Goal: Navigation & Orientation: Go to known website

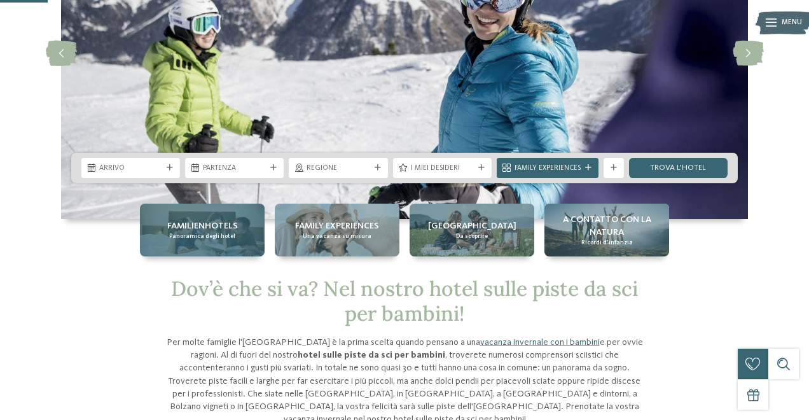
click at [223, 232] on span "Panoramica degli hotel" at bounding box center [202, 236] width 66 height 8
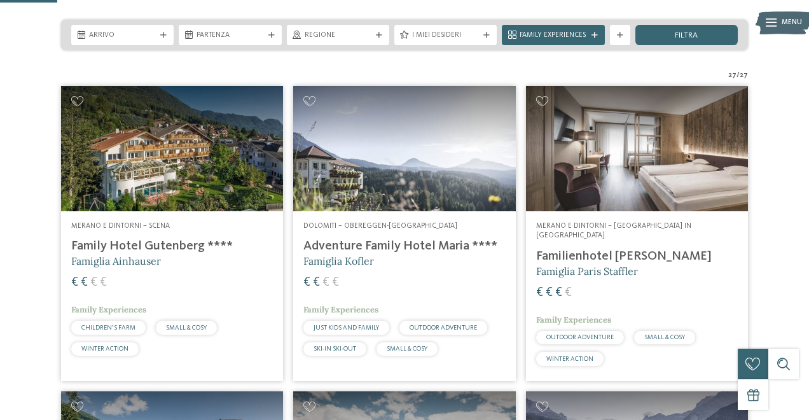
scroll to position [245, 0]
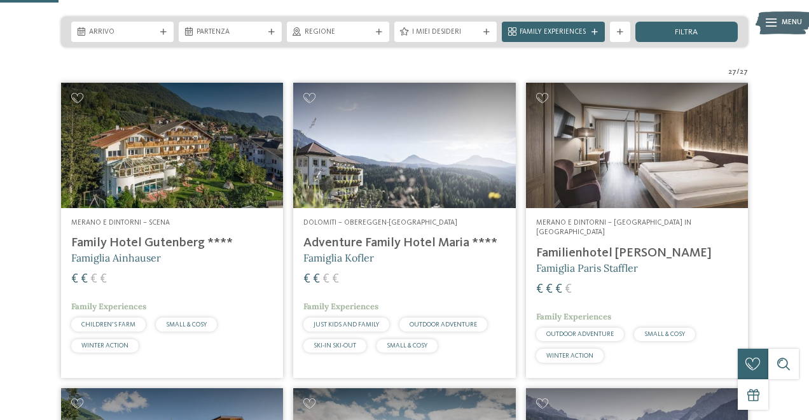
click at [409, 167] on img at bounding box center [404, 145] width 222 height 125
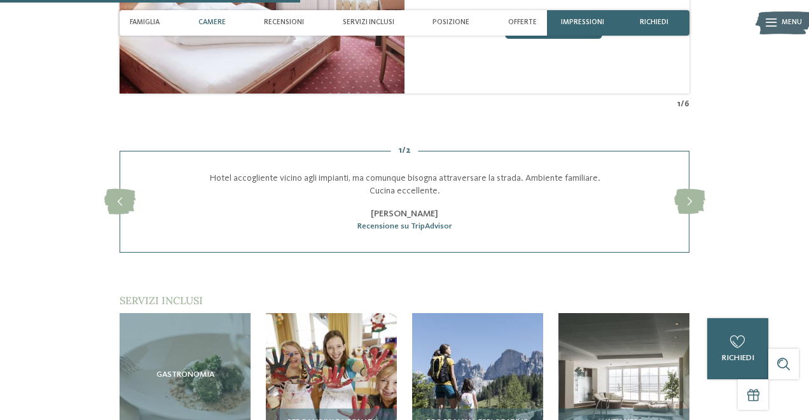
scroll to position [1173, 0]
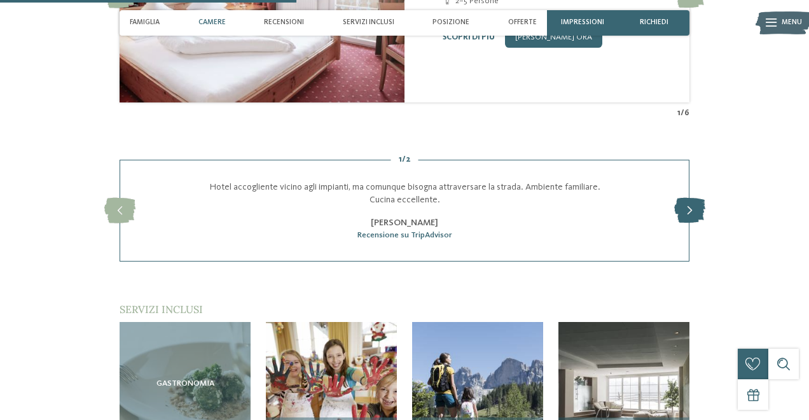
click at [682, 198] on icon at bounding box center [689, 210] width 31 height 25
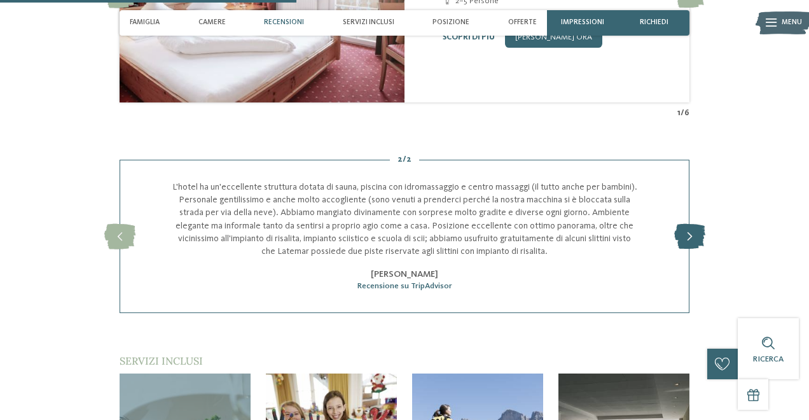
click at [685, 224] on icon at bounding box center [689, 236] width 31 height 25
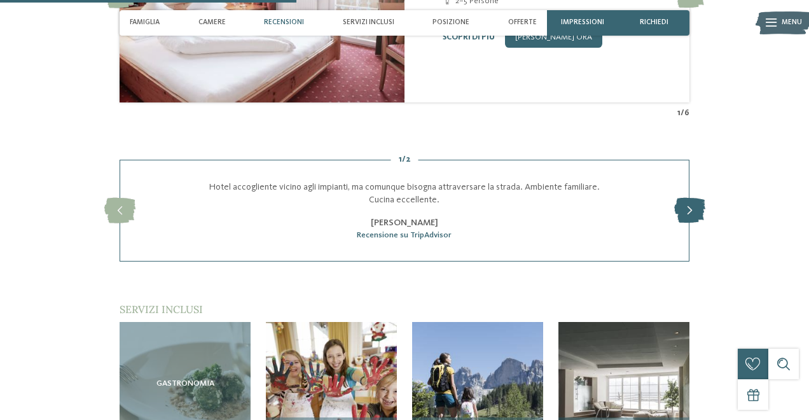
click at [685, 204] on div "slide 5 of 2 Hotel accogliente vicino agli impianti, ma comunque bisogna attrav…" at bounding box center [405, 211] width 570 height 102
click at [684, 198] on icon at bounding box center [689, 210] width 31 height 25
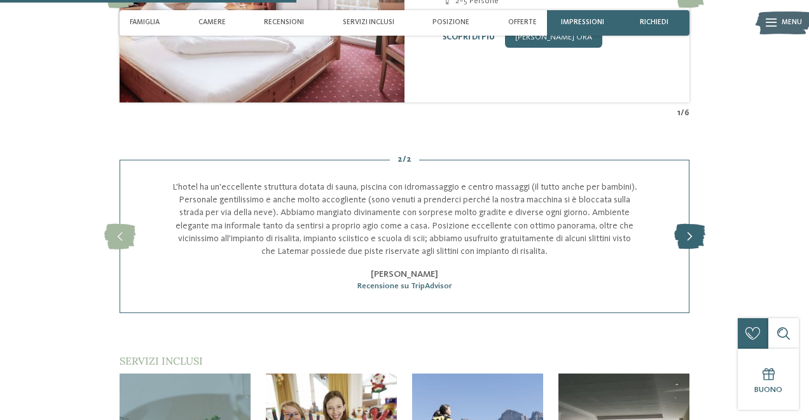
click at [684, 190] on div "slide 4 of 2 Hotel accogliente vicino agli impianti, ma comunque bisogna attrav…" at bounding box center [405, 236] width 570 height 153
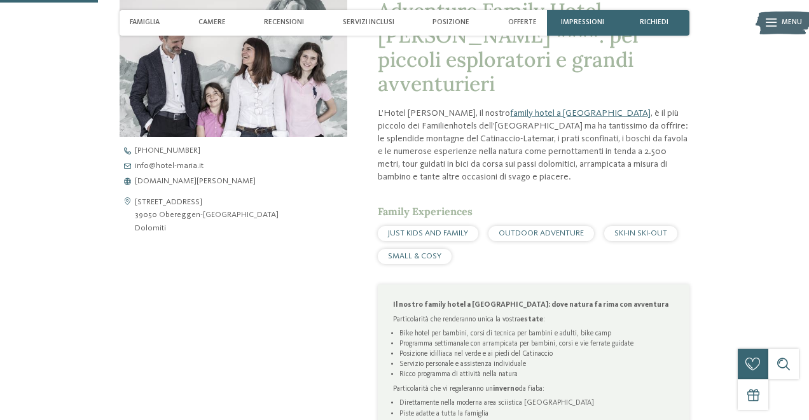
scroll to position [399, 0]
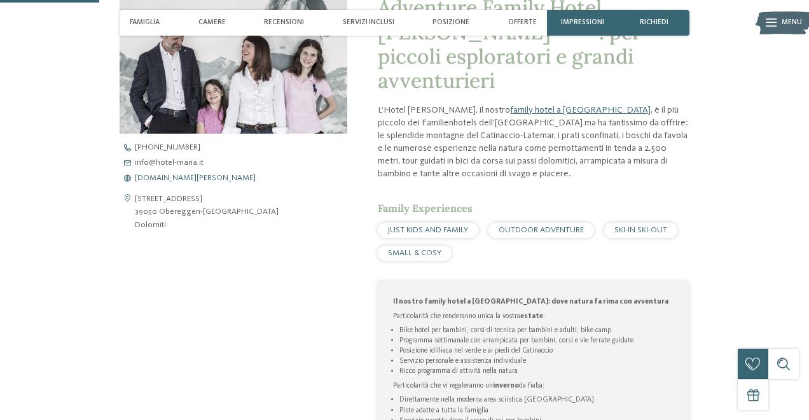
click at [178, 181] on span "www.hotel-maria.it" at bounding box center [195, 178] width 121 height 8
